Goal: Task Accomplishment & Management: Complete application form

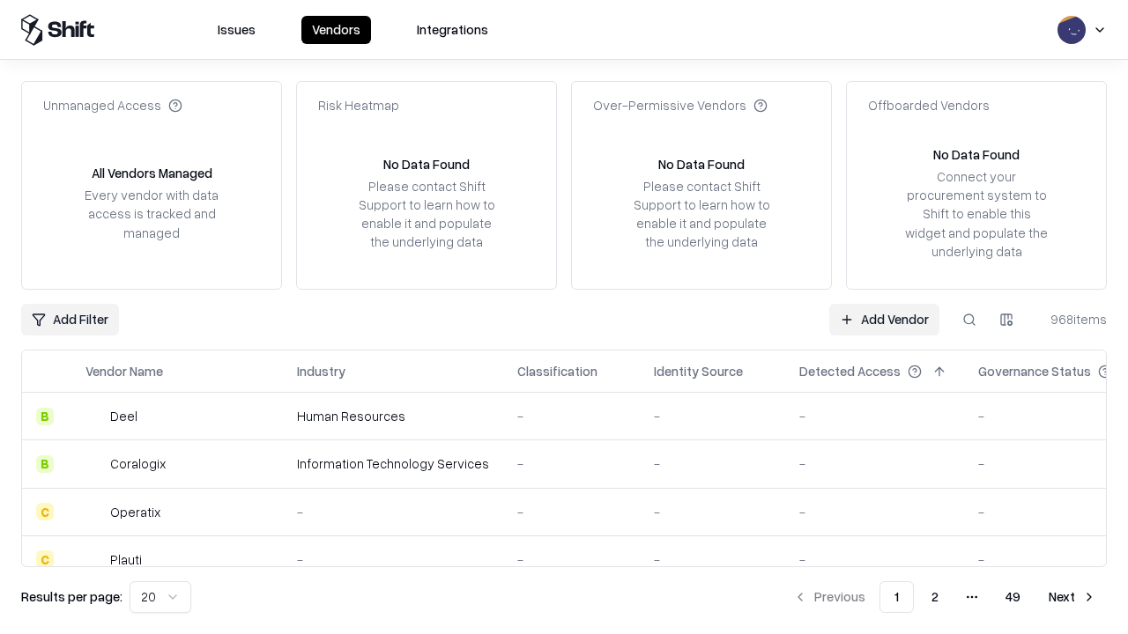
click at [884, 319] on link "Add Vendor" at bounding box center [884, 320] width 110 height 32
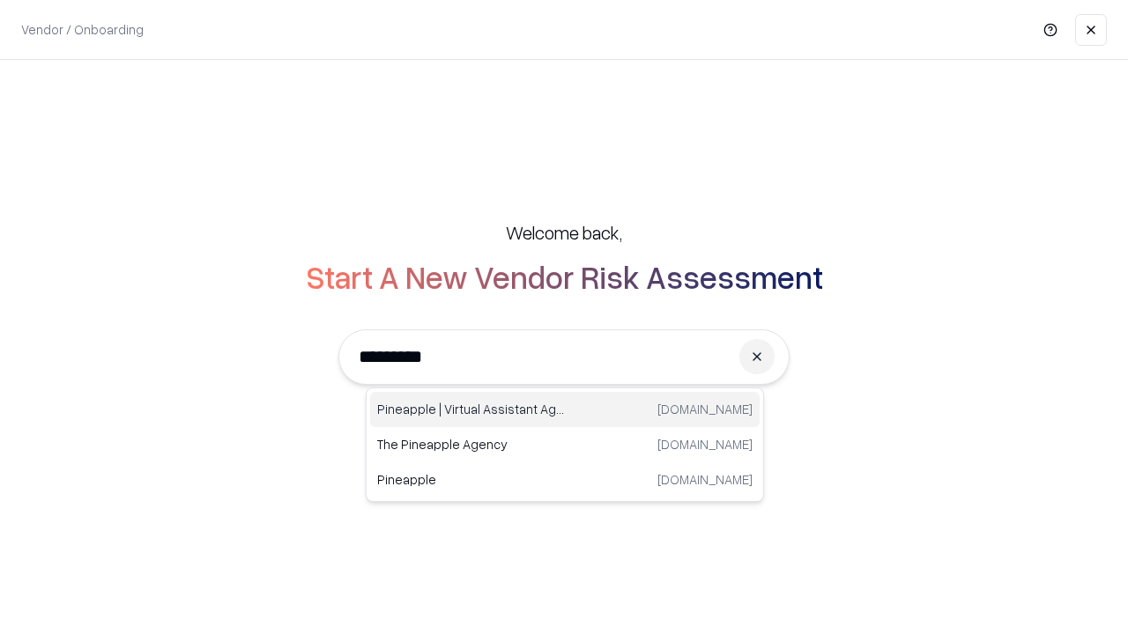
click at [565, 410] on div "Pineapple | Virtual Assistant Agency [DOMAIN_NAME]" at bounding box center [564, 409] width 389 height 35
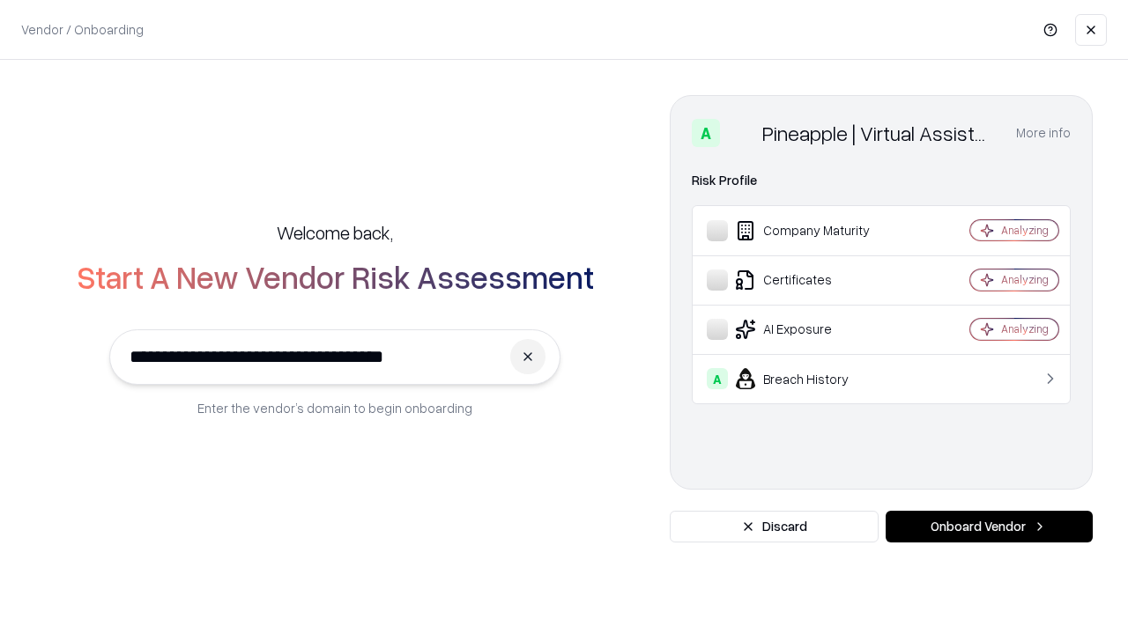
type input "**********"
click at [989, 527] on button "Onboard Vendor" at bounding box center [989, 527] width 207 height 32
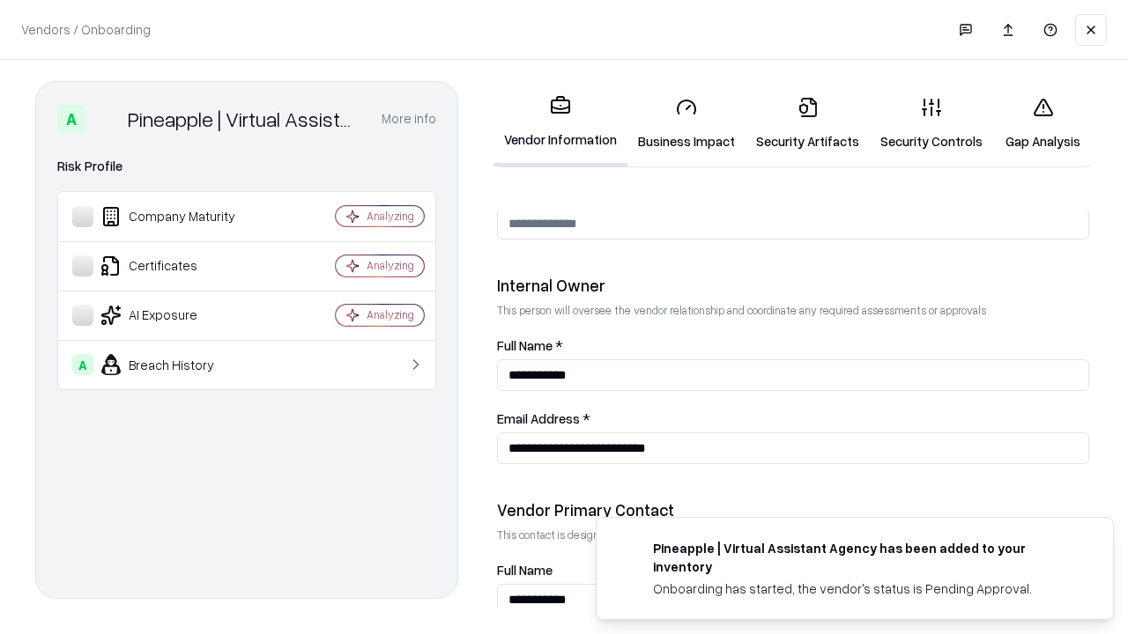
scroll to position [913, 0]
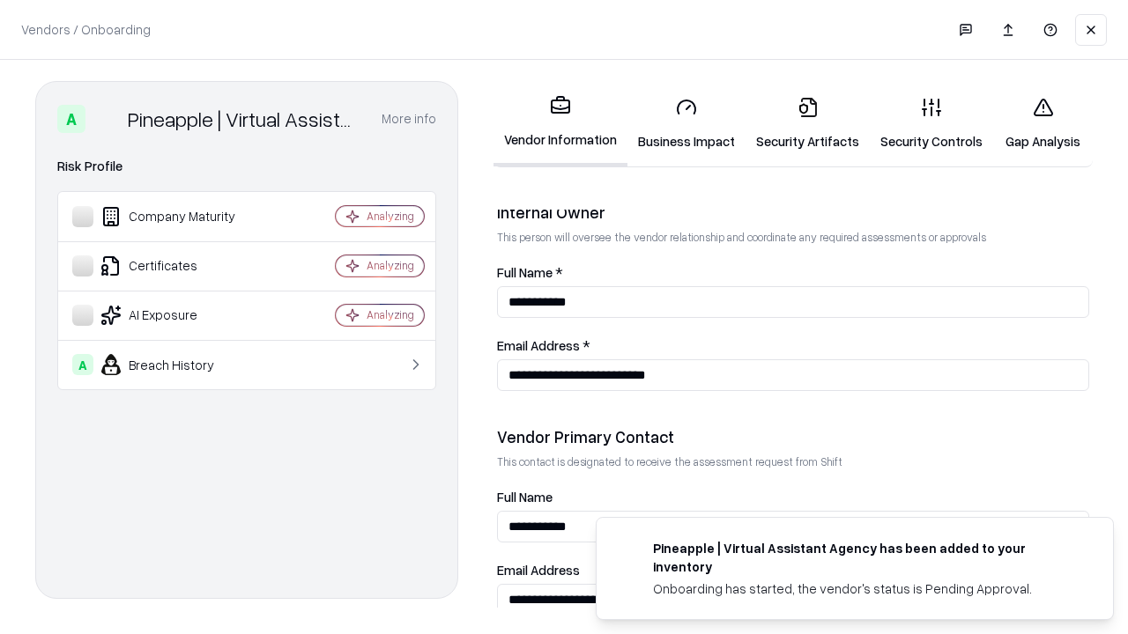
click at [686, 123] on link "Business Impact" at bounding box center [686, 124] width 118 height 82
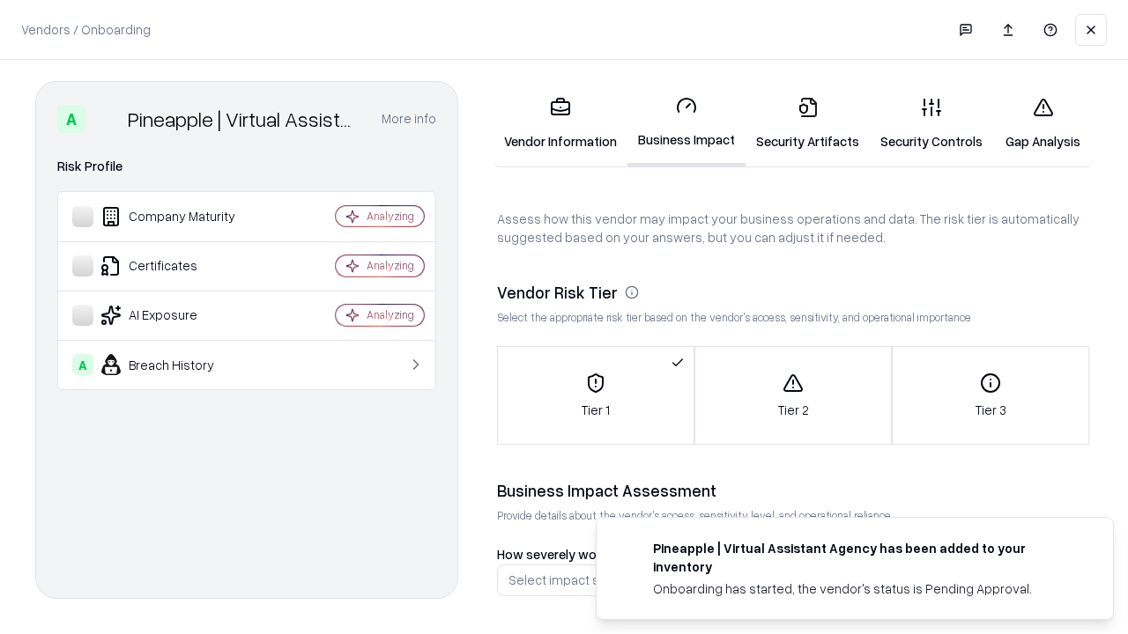
click at [807, 123] on link "Security Artifacts" at bounding box center [807, 124] width 124 height 82
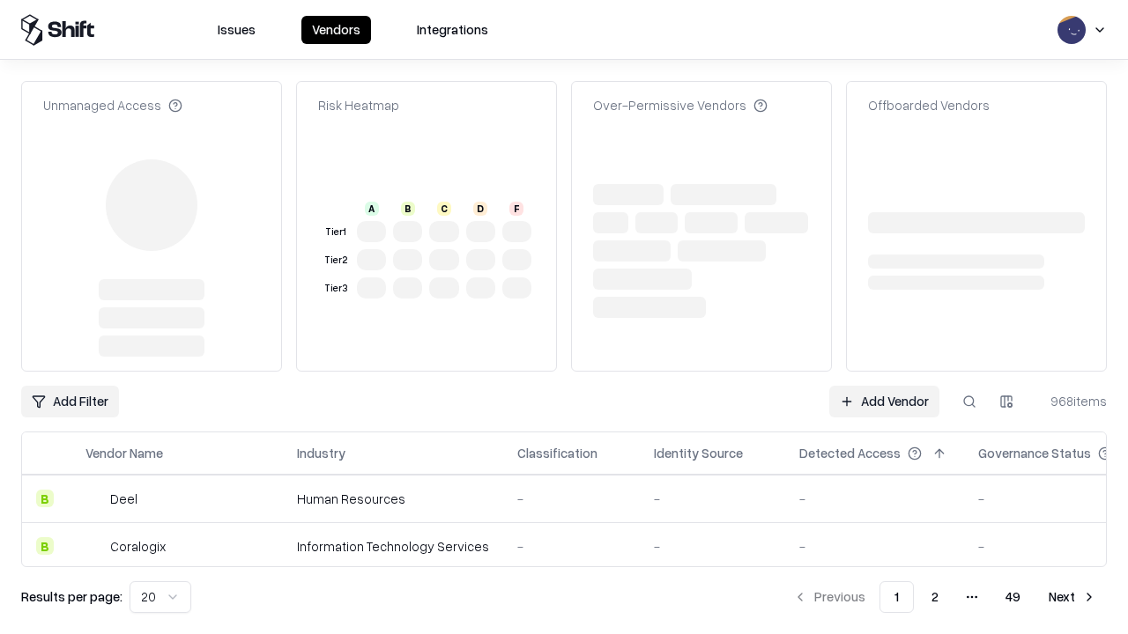
click at [884, 386] on link "Add Vendor" at bounding box center [884, 402] width 110 height 32
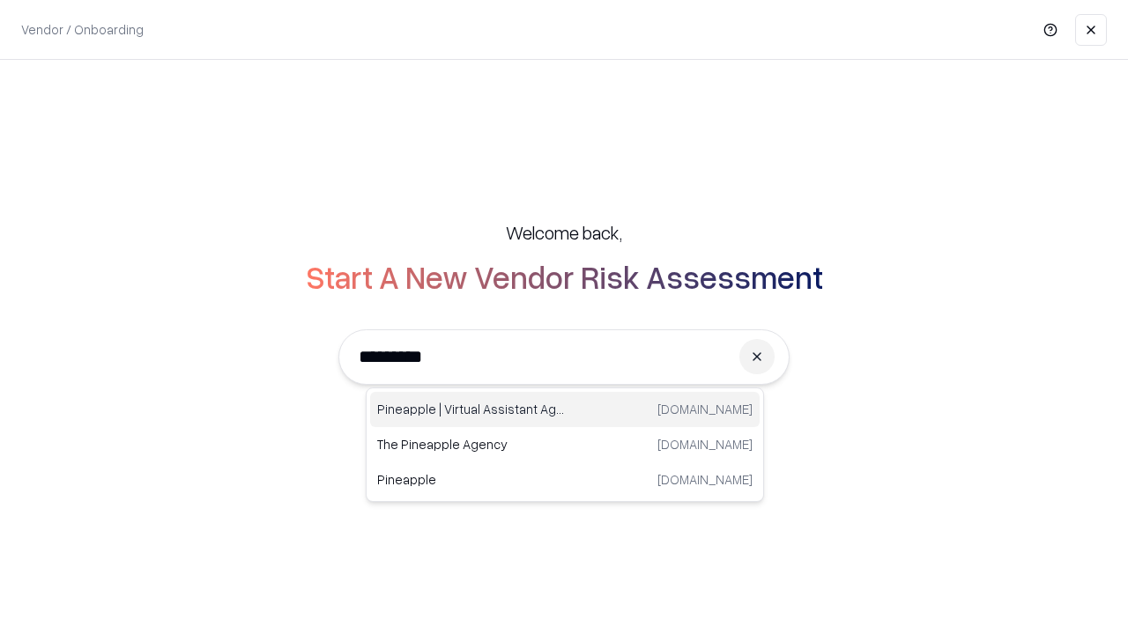
click at [565, 410] on div "Pineapple | Virtual Assistant Agency [DOMAIN_NAME]" at bounding box center [564, 409] width 389 height 35
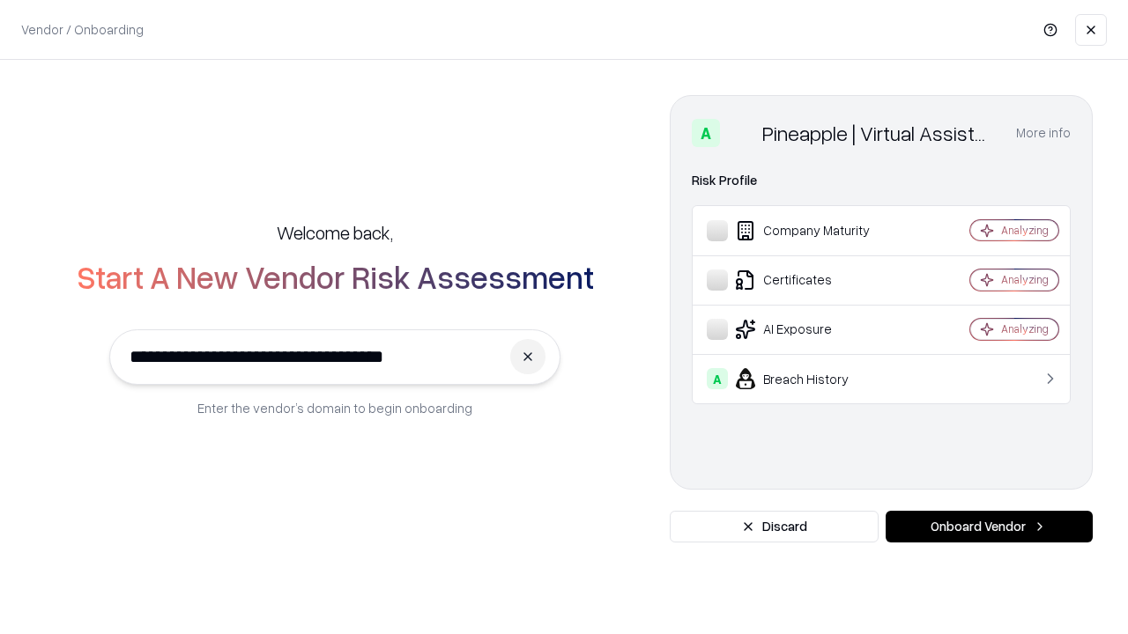
type input "**********"
click at [989, 527] on button "Onboard Vendor" at bounding box center [989, 527] width 207 height 32
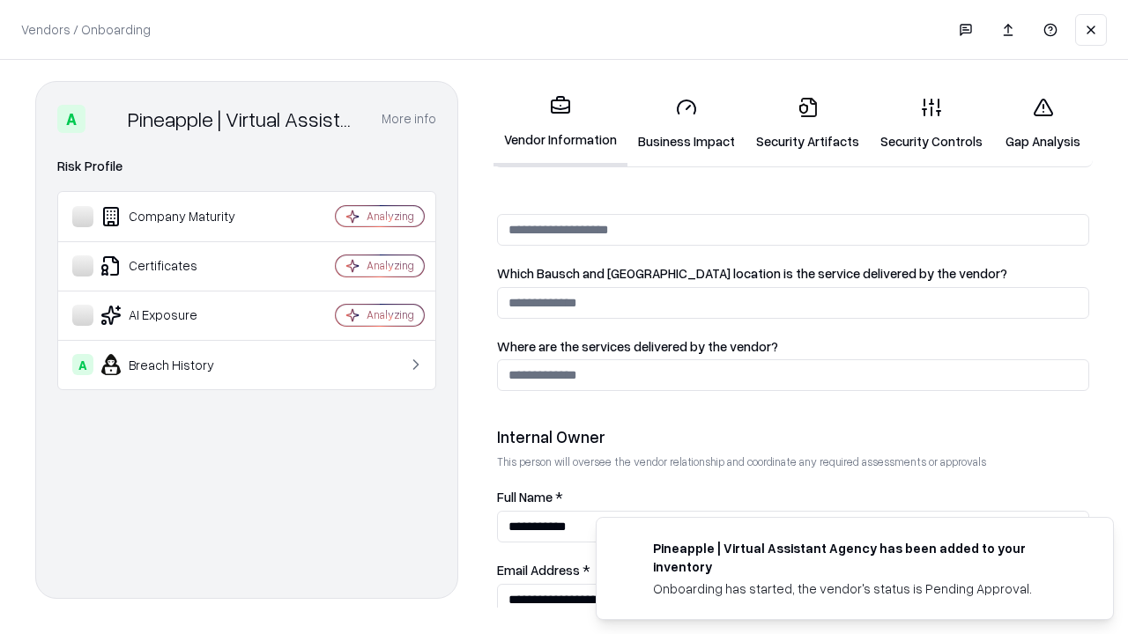
scroll to position [913, 0]
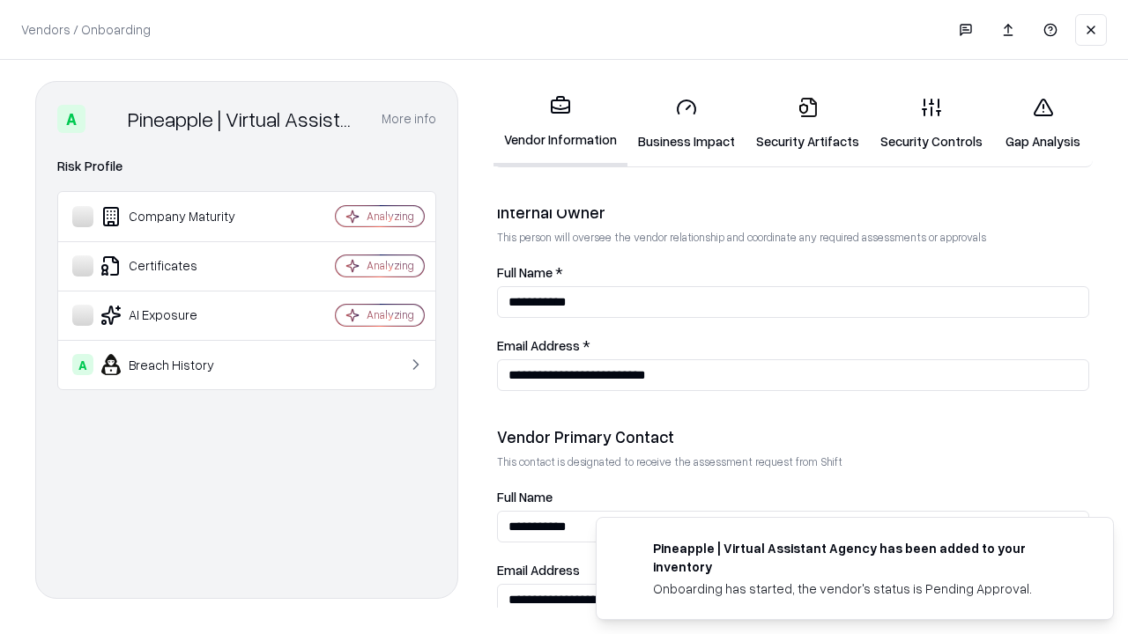
click at [1042, 123] on link "Gap Analysis" at bounding box center [1043, 124] width 100 height 82
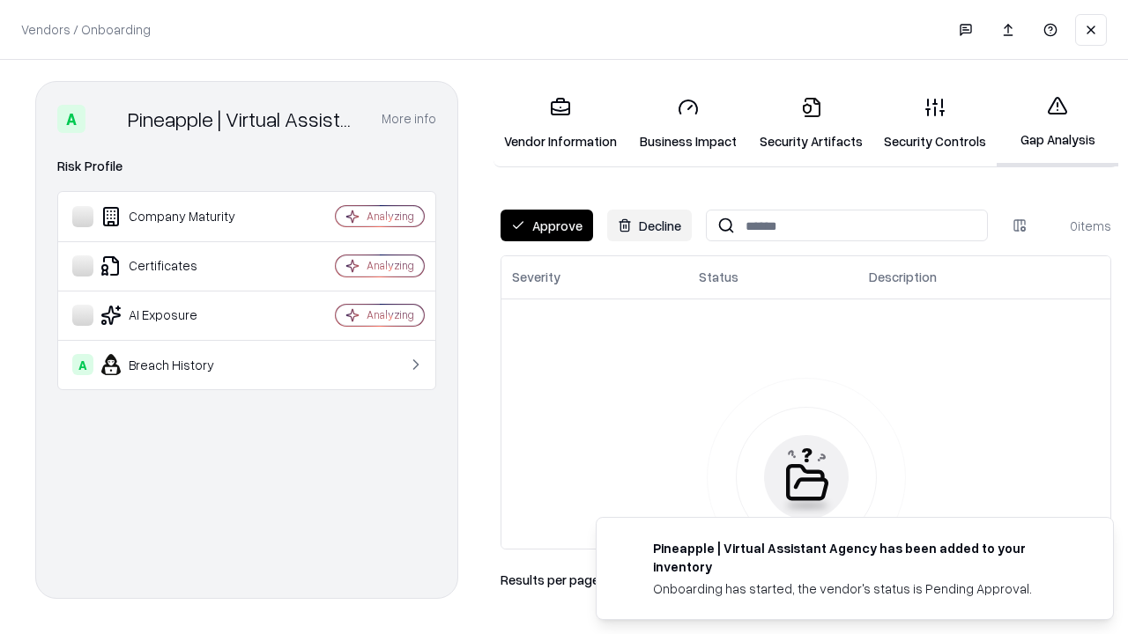
click at [546, 226] on button "Approve" at bounding box center [546, 226] width 93 height 32
